Goal: Find specific page/section: Find specific page/section

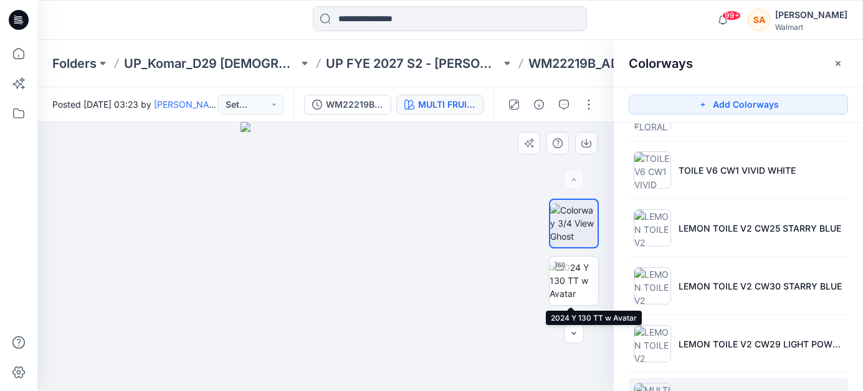
scroll to position [220, 0]
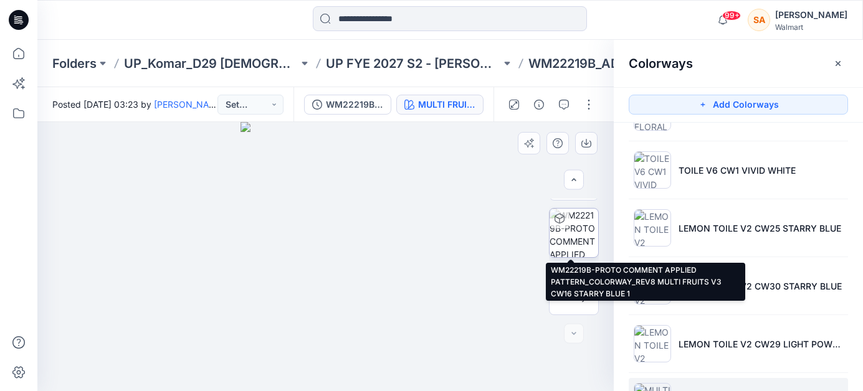
click at [573, 228] on img at bounding box center [574, 233] width 49 height 49
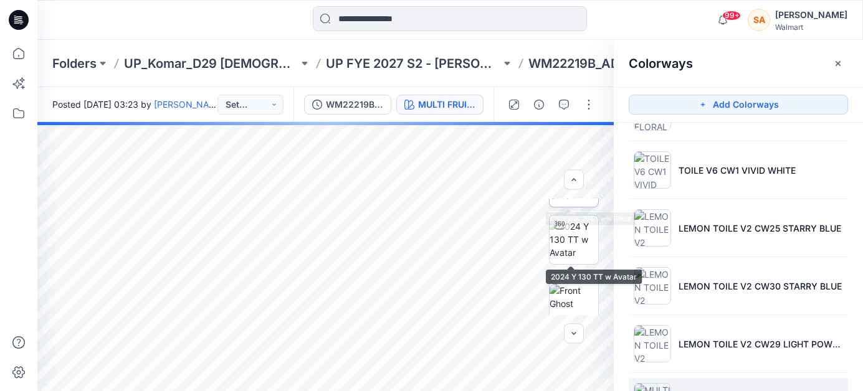
scroll to position [126, 0]
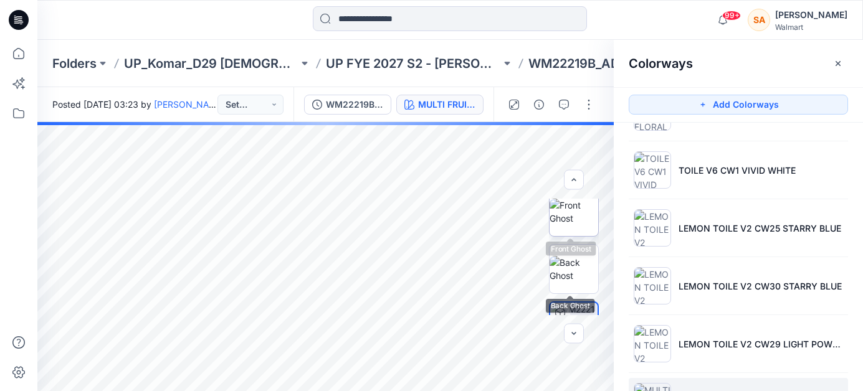
click at [564, 216] on img at bounding box center [574, 212] width 49 height 26
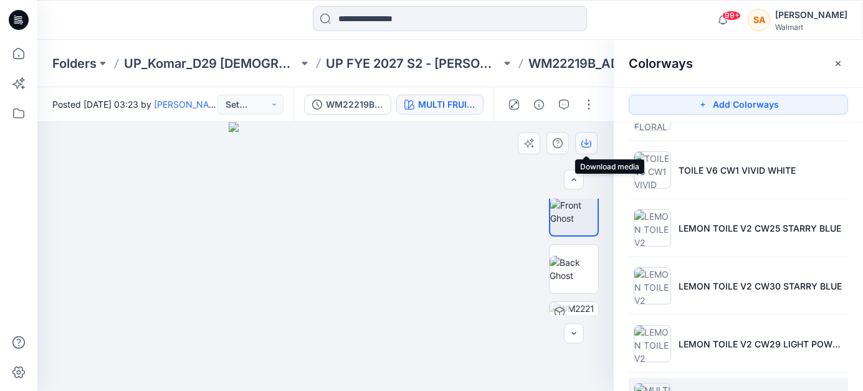
click at [592, 141] on button "button" at bounding box center [586, 143] width 22 height 22
click at [536, 78] on div "Folders UP_Komar_D29 [DEMOGRAPHIC_DATA] Sleep UP FYE 2027 S2 - [PERSON_NAME] D2…" at bounding box center [450, 63] width 826 height 47
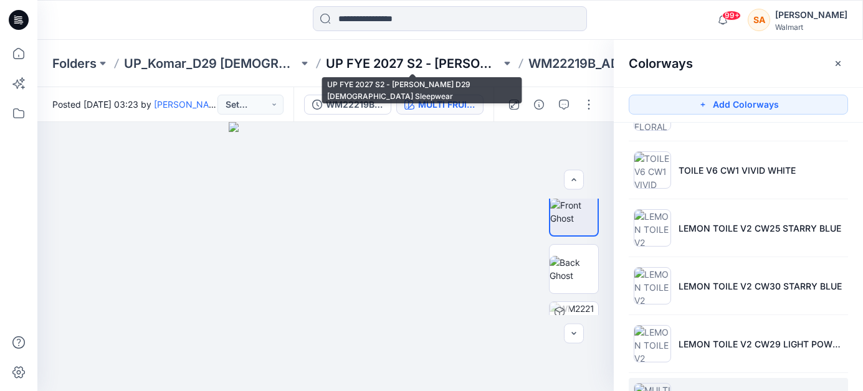
click at [434, 70] on p "UP FYE 2027 S2 - [PERSON_NAME] D29 [DEMOGRAPHIC_DATA] Sleepwear" at bounding box center [413, 63] width 174 height 17
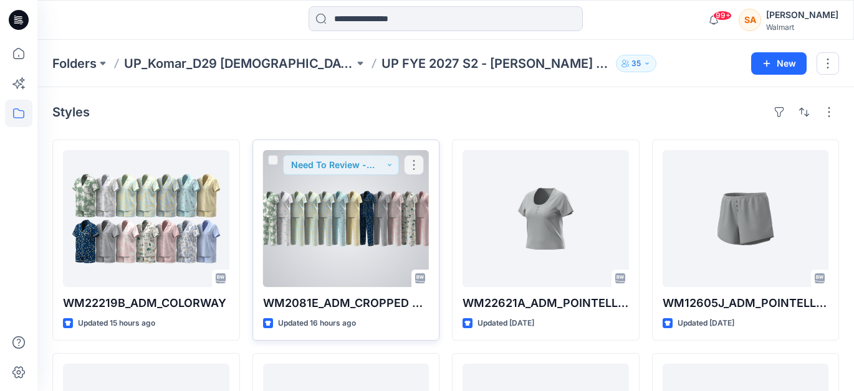
click at [333, 221] on div at bounding box center [346, 218] width 166 height 137
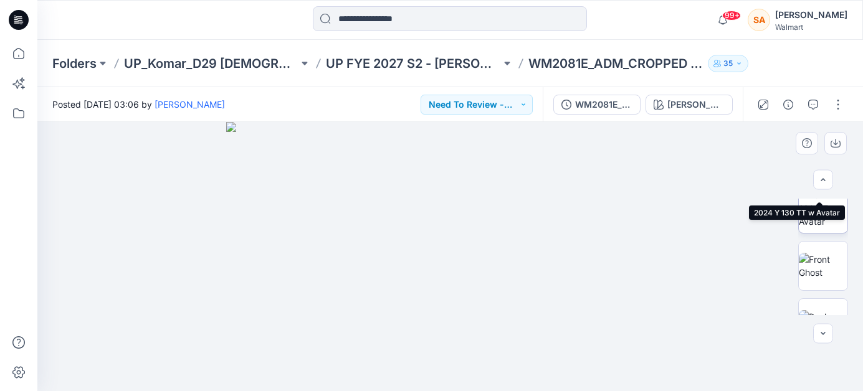
scroll to position [105, 0]
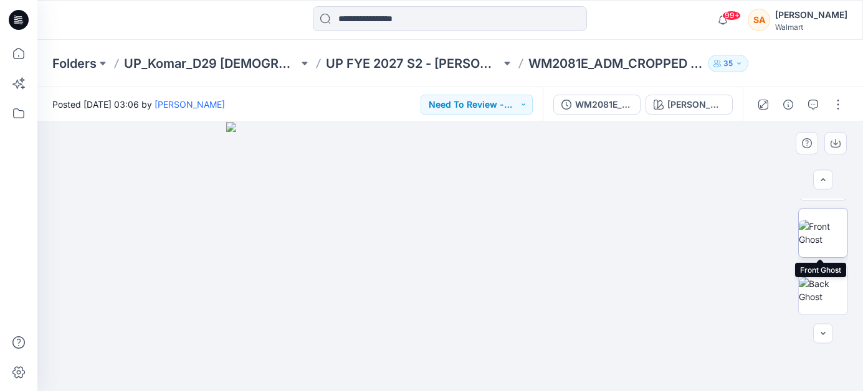
click at [812, 236] on img at bounding box center [823, 233] width 49 height 26
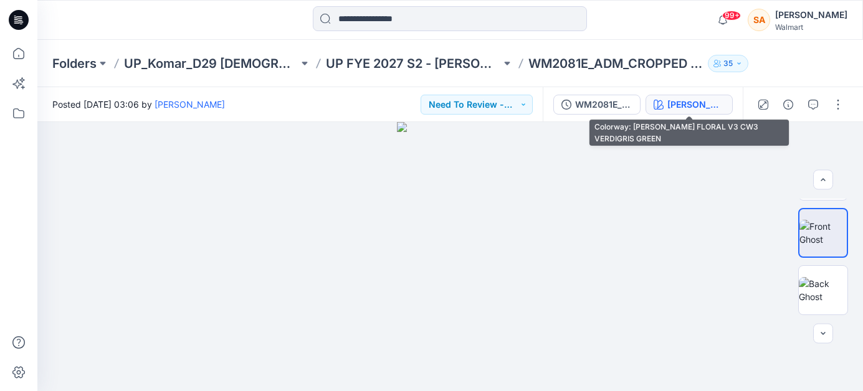
click at [695, 99] on div "[PERSON_NAME] FLORAL V3 CW3 VERDIGRIS GREEN" at bounding box center [695, 105] width 57 height 14
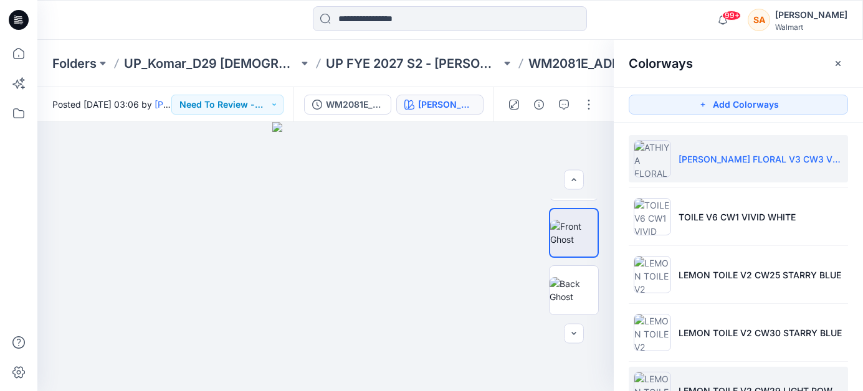
scroll to position [1, 0]
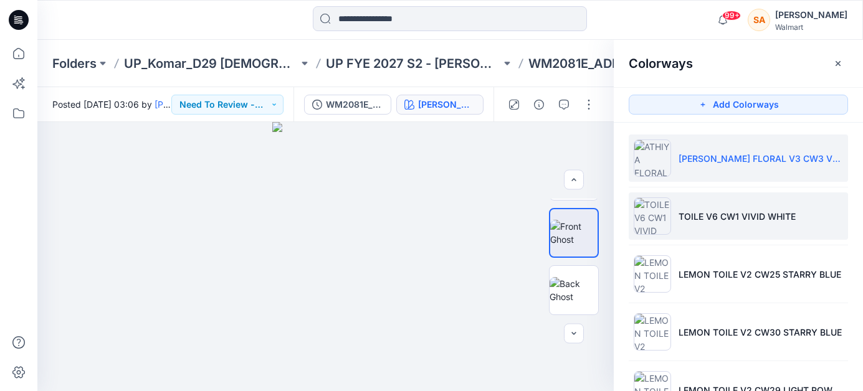
click at [717, 227] on li "TOILE V6 CW1 VIVID WHITE" at bounding box center [738, 216] width 219 height 47
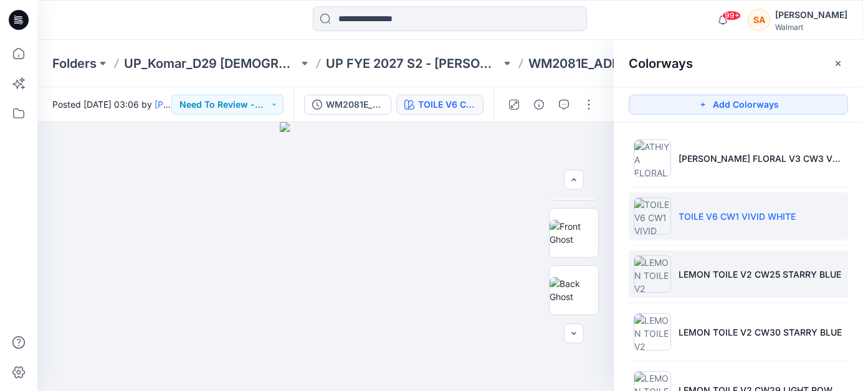
click at [745, 282] on li "LEMON TOILE V2 CW25 STARRY BLUE" at bounding box center [738, 273] width 219 height 47
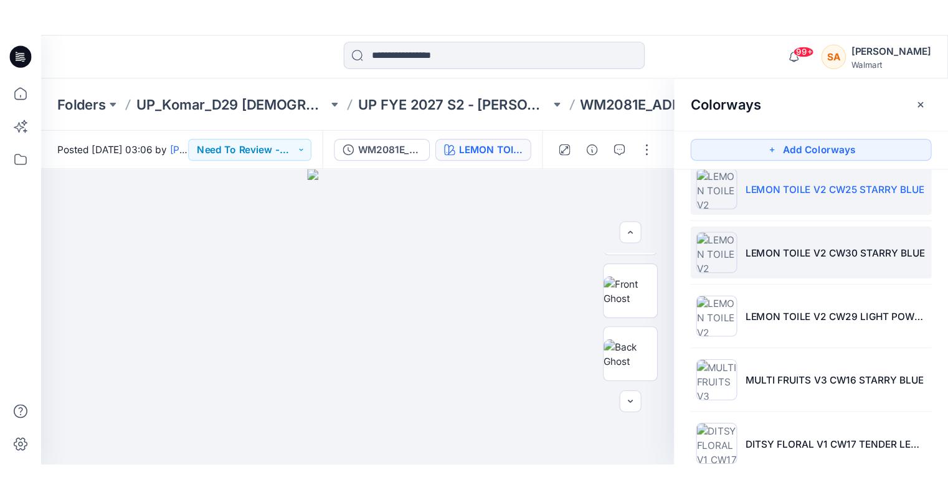
scroll to position [135, 0]
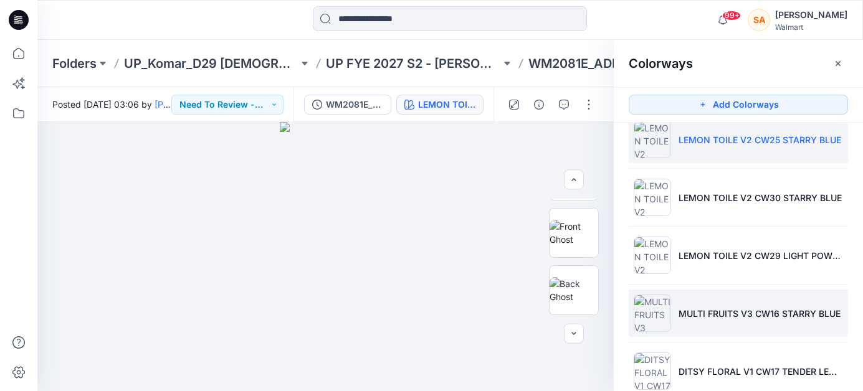
drag, startPoint x: 824, startPoint y: 321, endPoint x: 787, endPoint y: 320, distance: 37.4
click at [824, 321] on li "MULTI FRUITS V3 CW16 STARRY BLUE" at bounding box center [738, 313] width 219 height 47
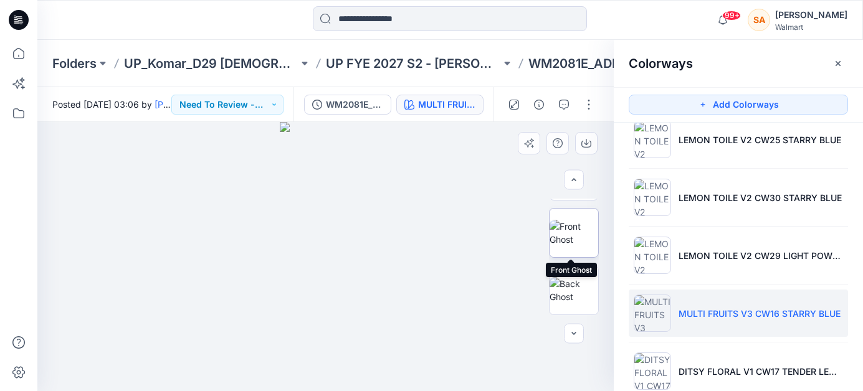
click at [581, 227] on img at bounding box center [574, 233] width 49 height 26
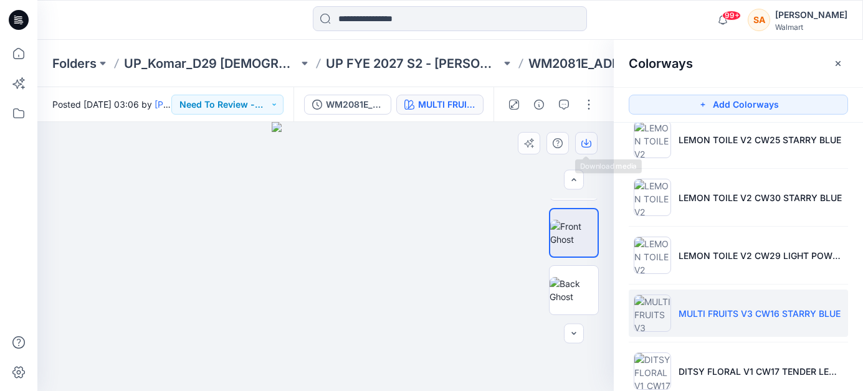
click at [593, 145] on button "button" at bounding box center [586, 143] width 22 height 22
click at [490, 185] on div at bounding box center [325, 256] width 576 height 269
